Goal: Information Seeking & Learning: Learn about a topic

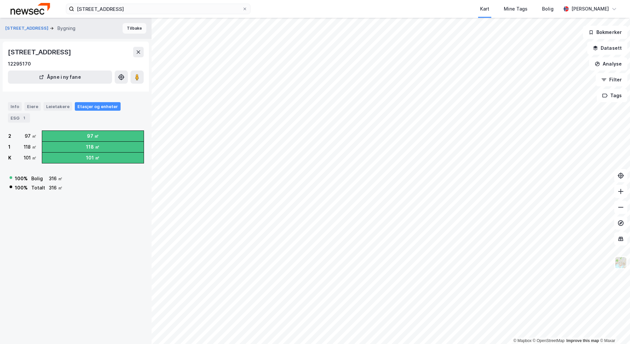
click at [135, 28] on button "Tilbake" at bounding box center [135, 28] width 24 height 11
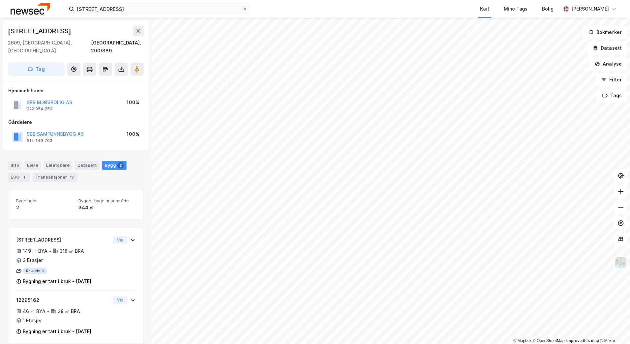
click at [26, 14] on img at bounding box center [31, 9] width 40 height 12
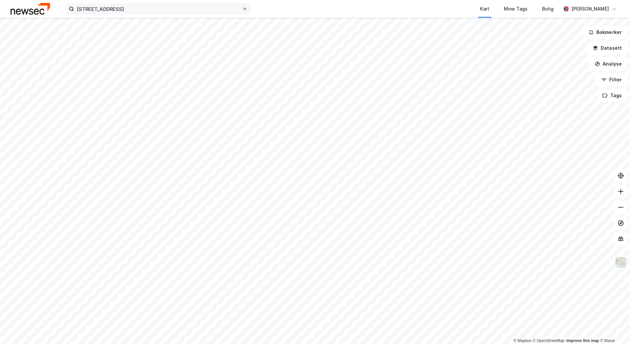
click at [244, 8] on icon at bounding box center [245, 9] width 4 height 4
click at [242, 8] on input "[STREET_ADDRESS]" at bounding box center [158, 9] width 168 height 10
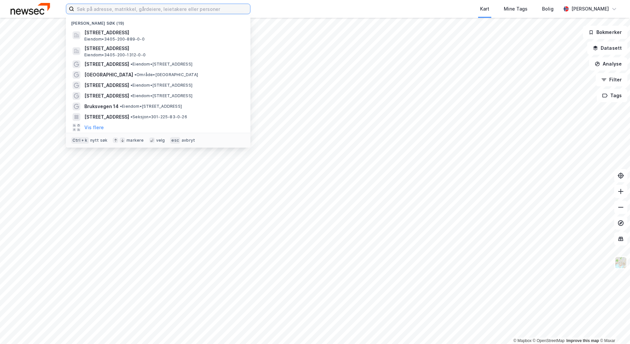
click at [132, 8] on input at bounding box center [162, 9] width 176 height 10
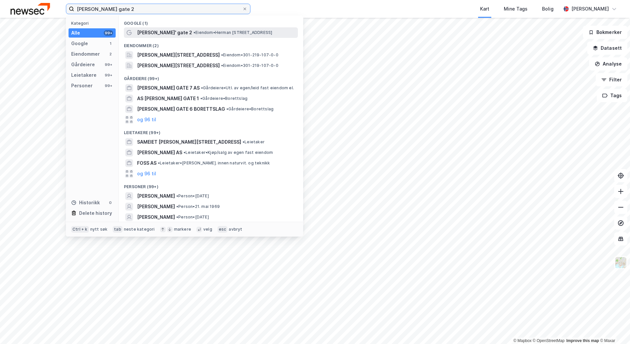
type input "[PERSON_NAME] gate 2"
click at [171, 34] on span "[PERSON_NAME]' gate 2" at bounding box center [164, 33] width 55 height 8
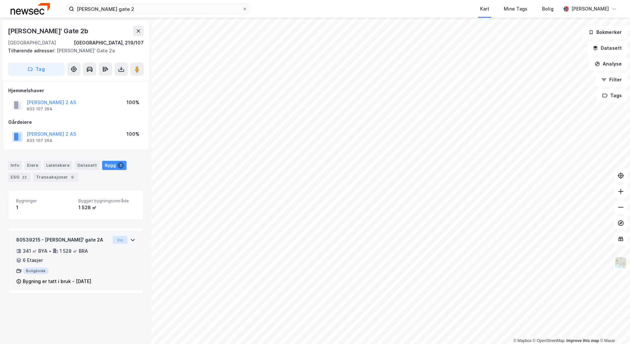
click at [116, 238] on button "Vis" at bounding box center [120, 240] width 15 height 8
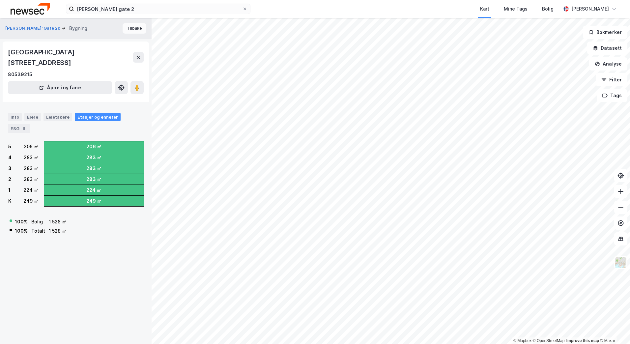
click at [130, 30] on button "Tilbake" at bounding box center [135, 28] width 24 height 11
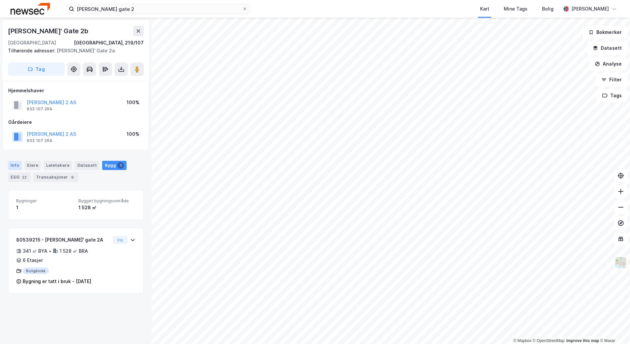
click at [12, 166] on div "Info" at bounding box center [15, 165] width 14 height 9
